Goal: Information Seeking & Learning: Understand process/instructions

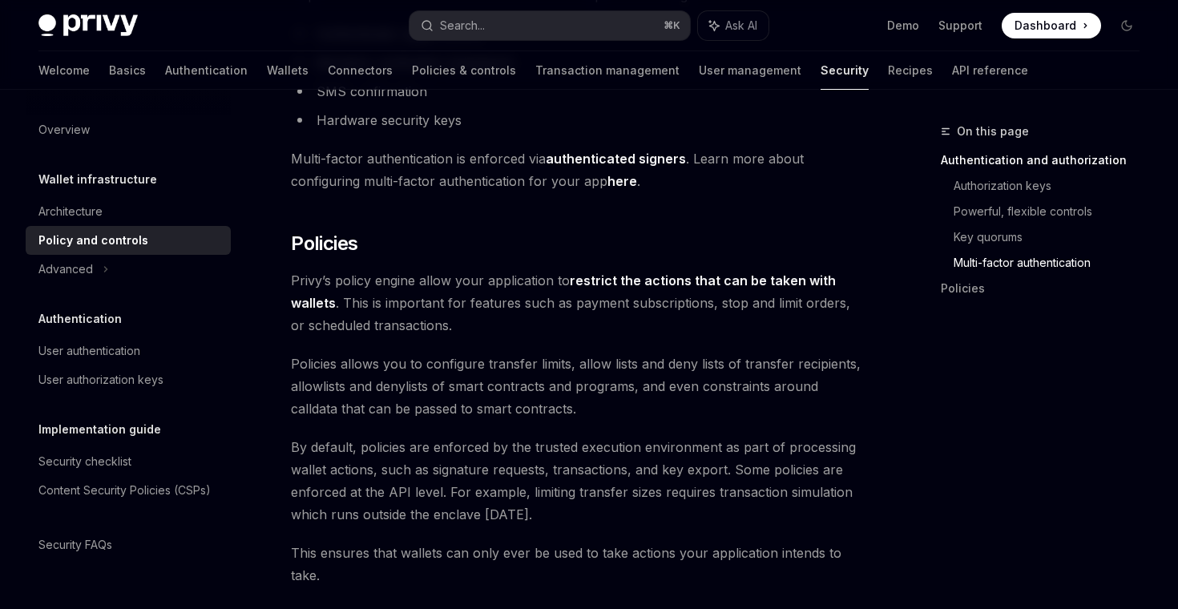
scroll to position [1286, 0]
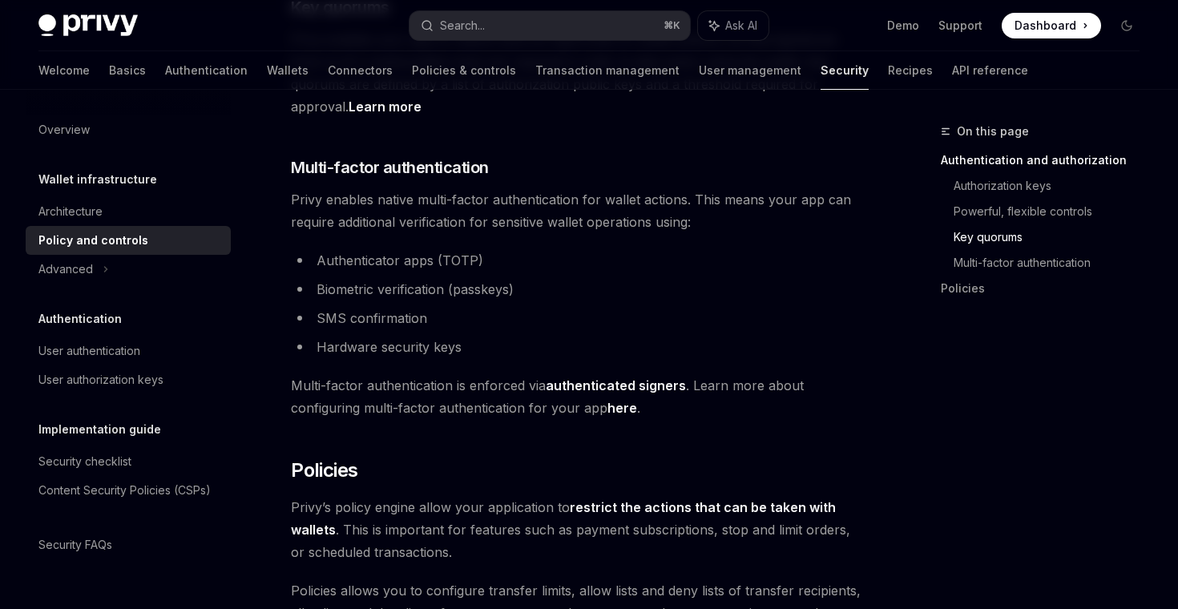
click at [708, 188] on span "Privy enables native multi-factor authentication for wallet actions. This means…" at bounding box center [579, 210] width 576 height 45
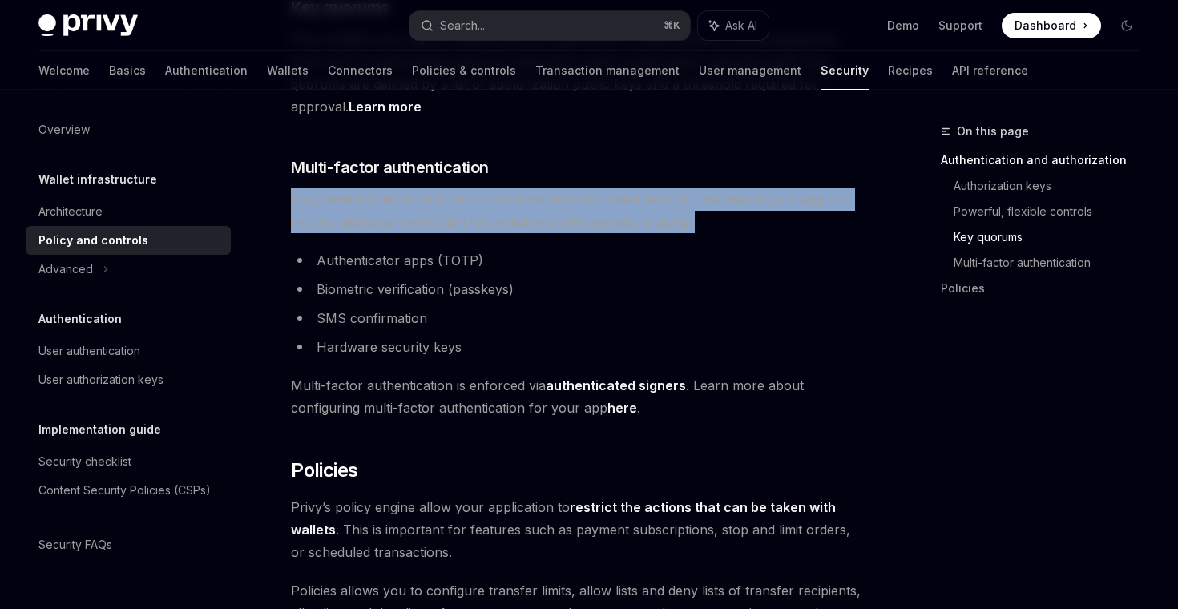
click at [715, 211] on div "Privy’s wallet API is secured with tamper-proof cryptographic authorization and…" at bounding box center [579, 102] width 576 height 2373
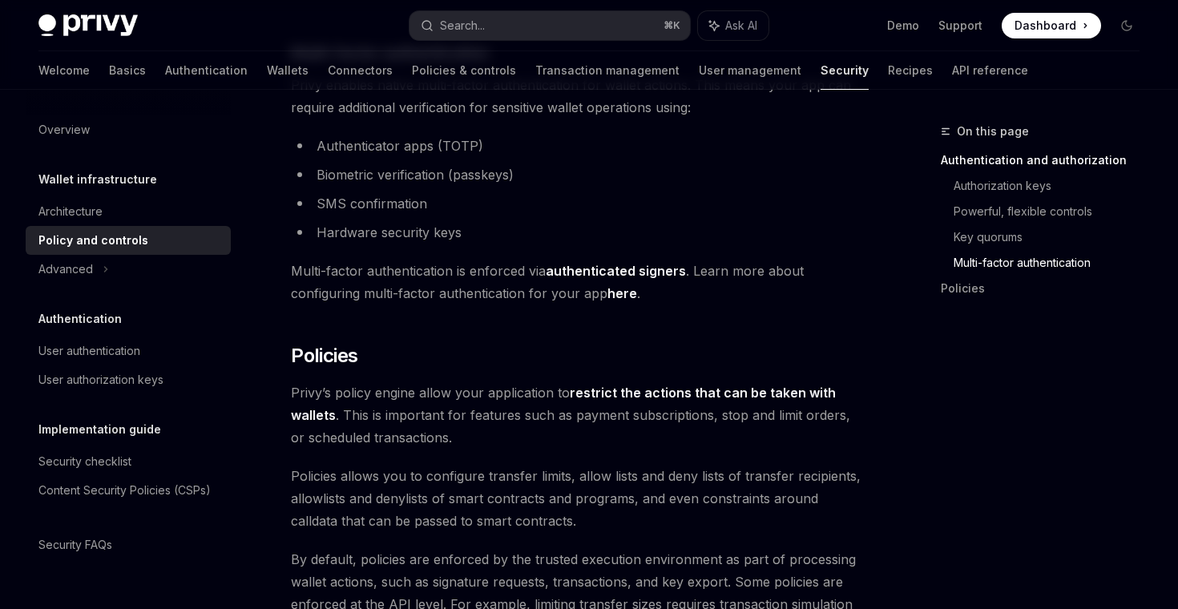
scroll to position [1269, 0]
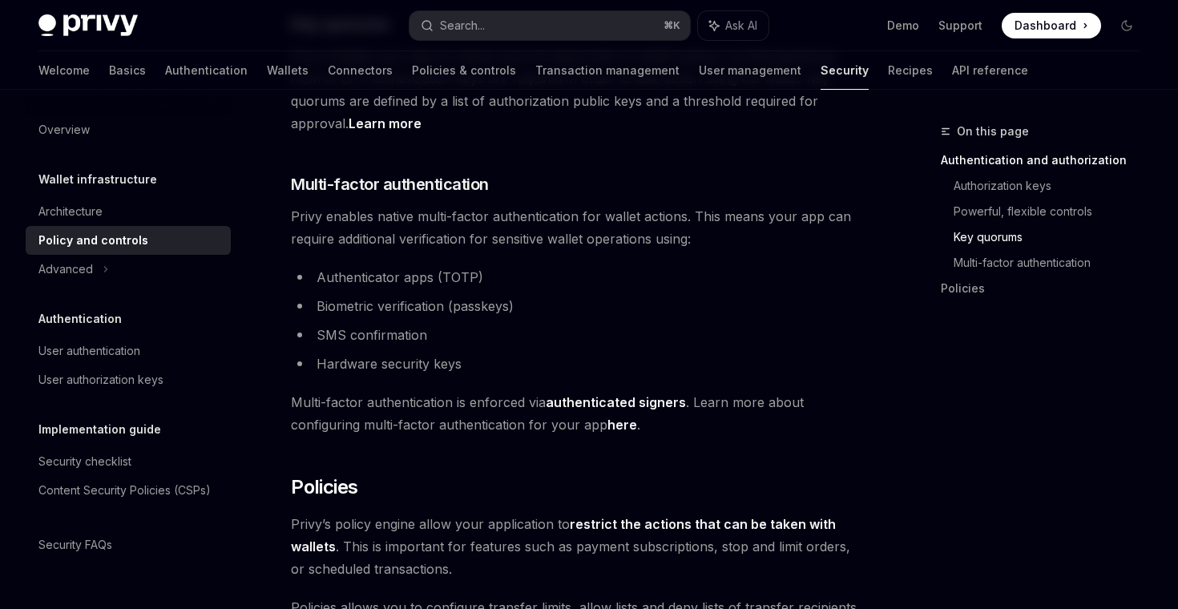
click at [1058, 24] on span "Dashboard" at bounding box center [1045, 26] width 62 height 16
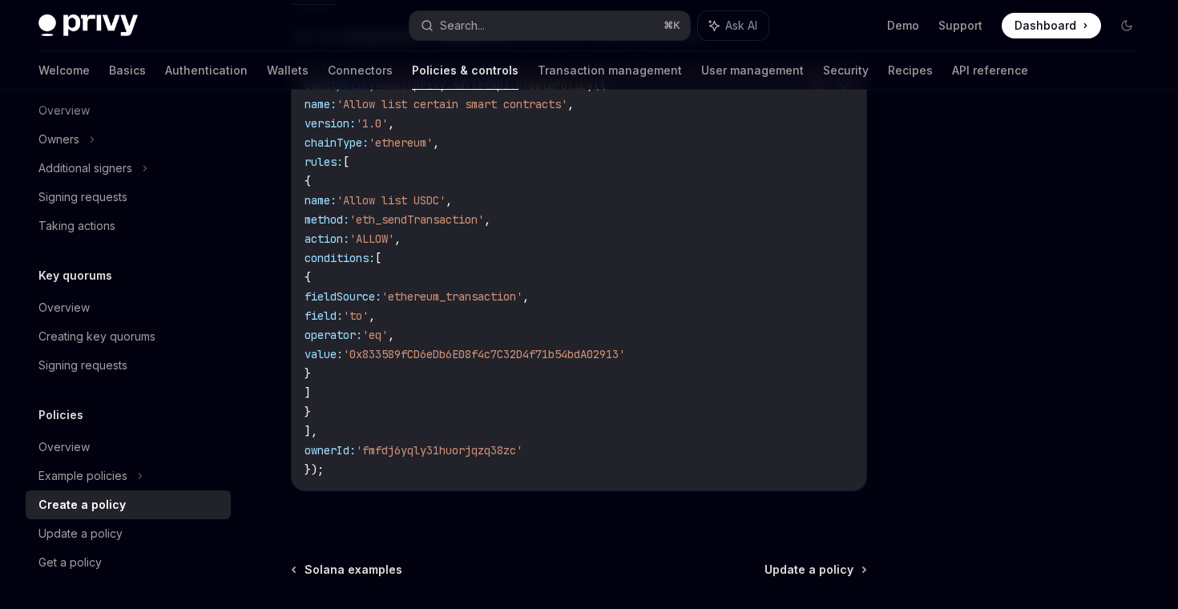
scroll to position [550, 0]
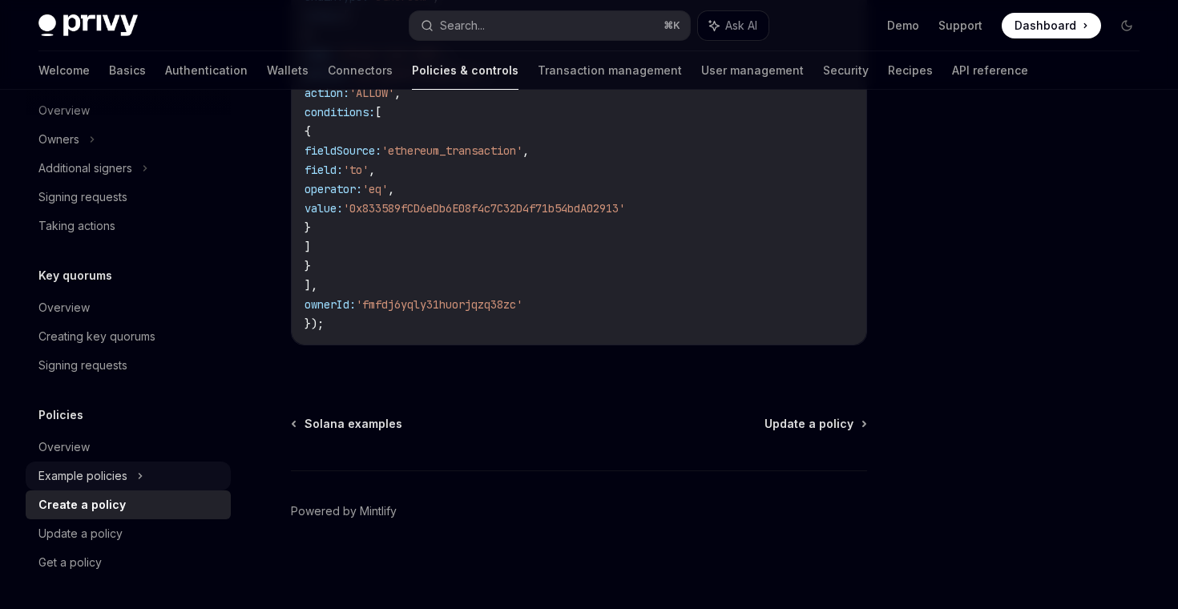
type textarea "*"
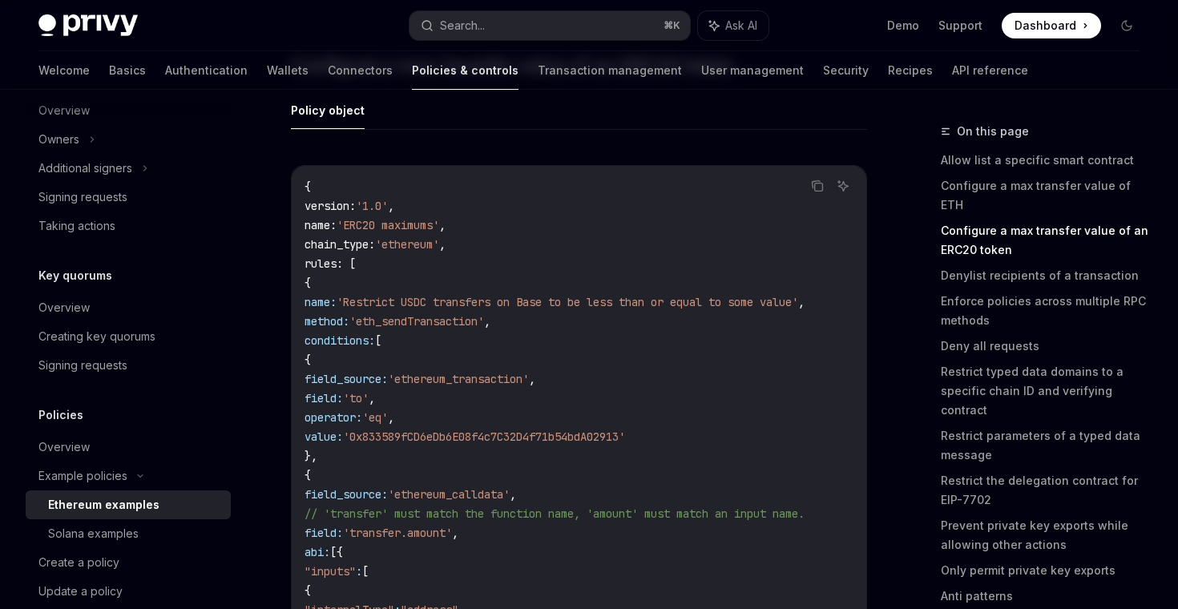
scroll to position [1676, 0]
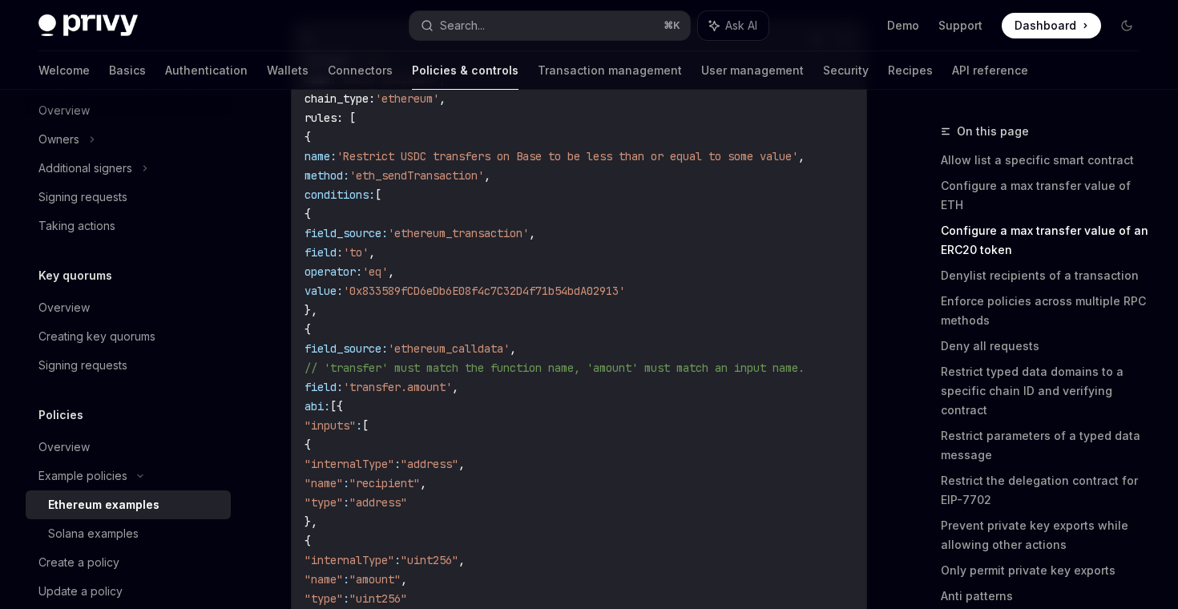
click at [529, 234] on span "'ethereum_transaction'" at bounding box center [458, 233] width 141 height 14
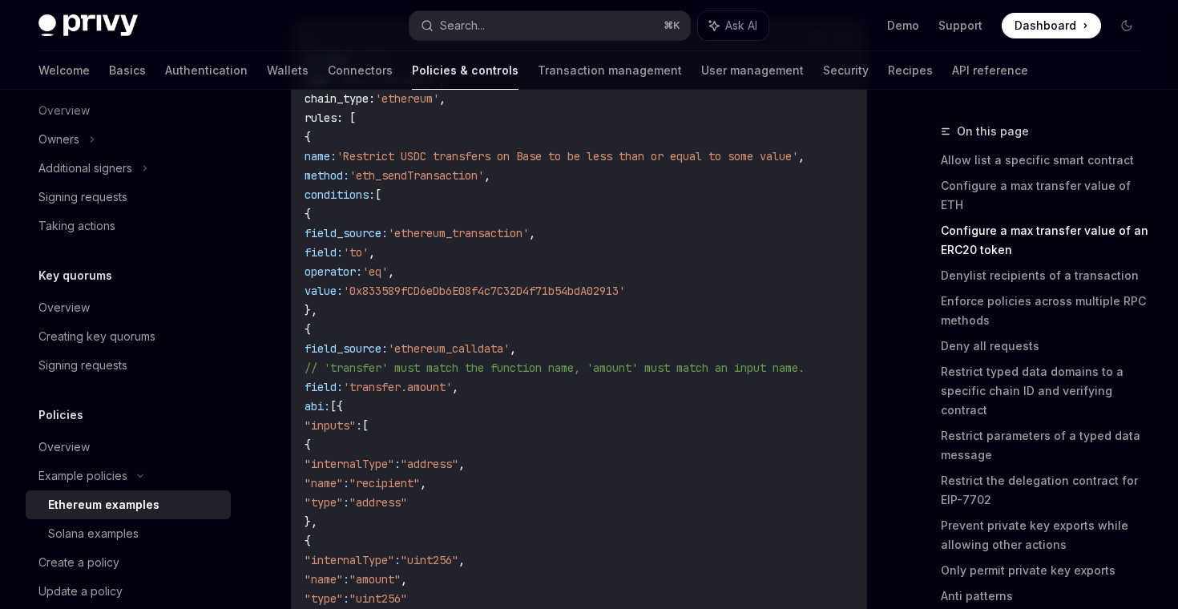
click at [529, 234] on span "'ethereum_transaction'" at bounding box center [458, 233] width 141 height 14
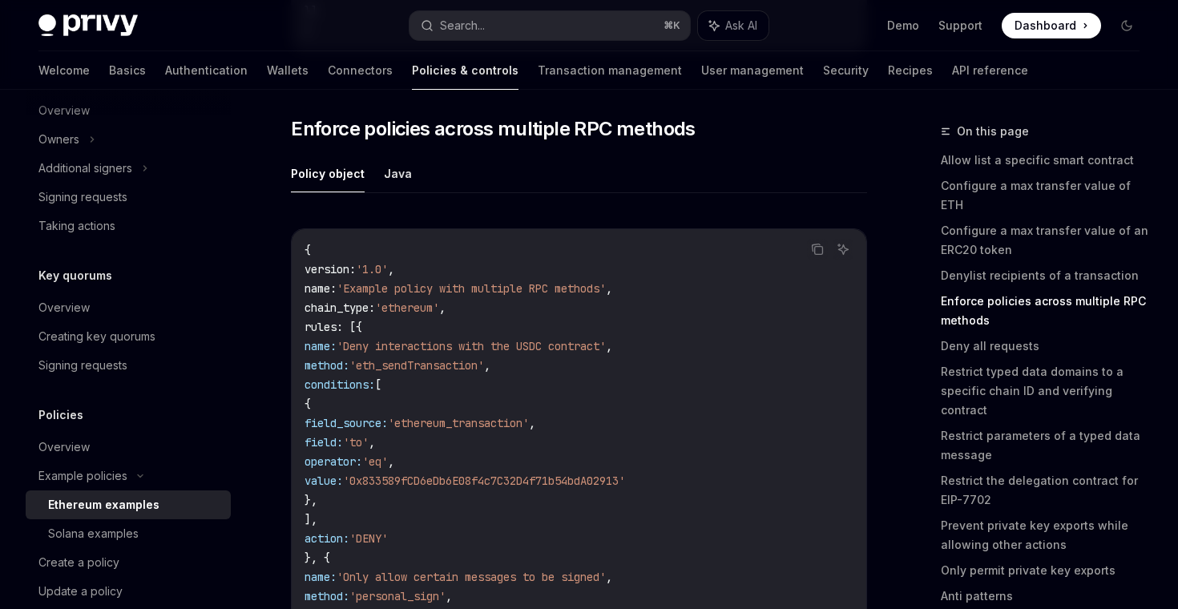
scroll to position [3331, 0]
